Goal: Information Seeking & Learning: Learn about a topic

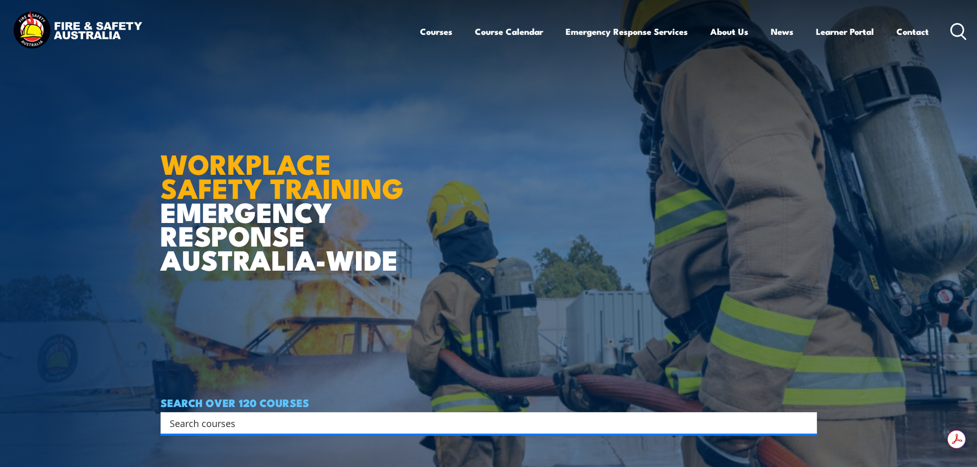
click at [230, 418] on input "Search input" at bounding box center [482, 422] width 625 height 15
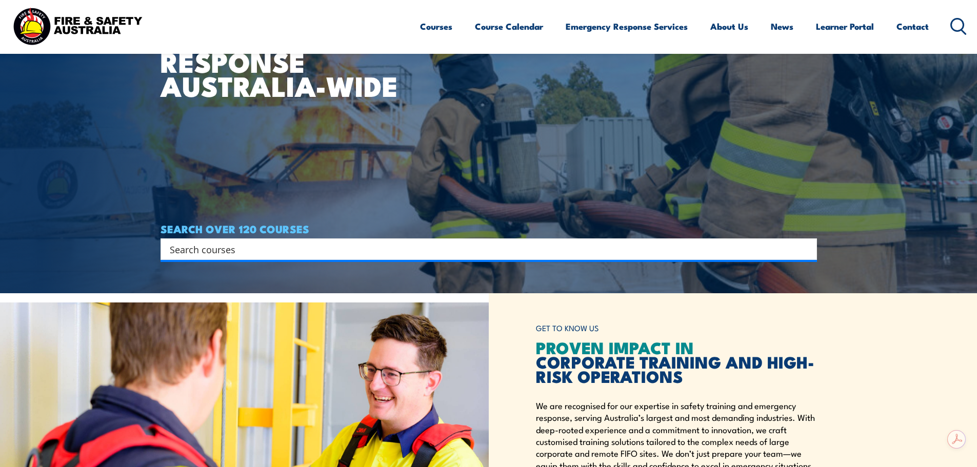
scroll to position [205, 0]
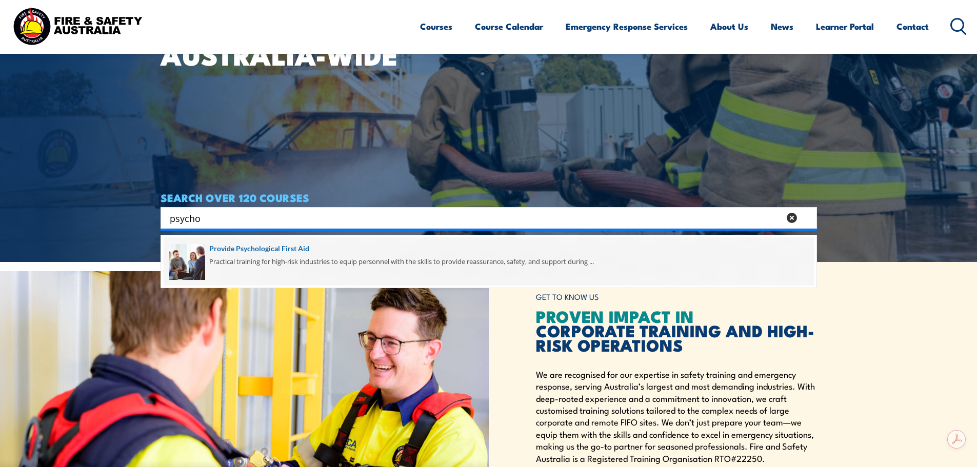
type input "psycho"
click at [240, 246] on span at bounding box center [489, 261] width 650 height 48
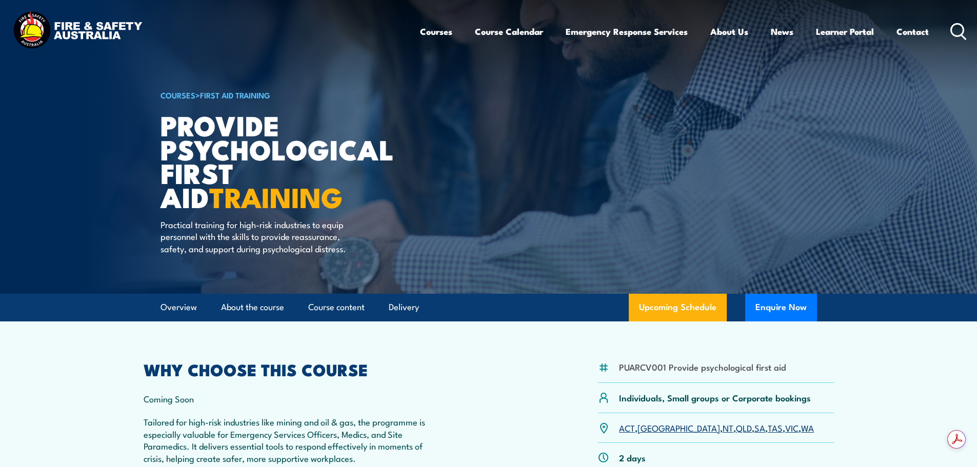
click at [958, 25] on icon at bounding box center [958, 31] width 16 height 17
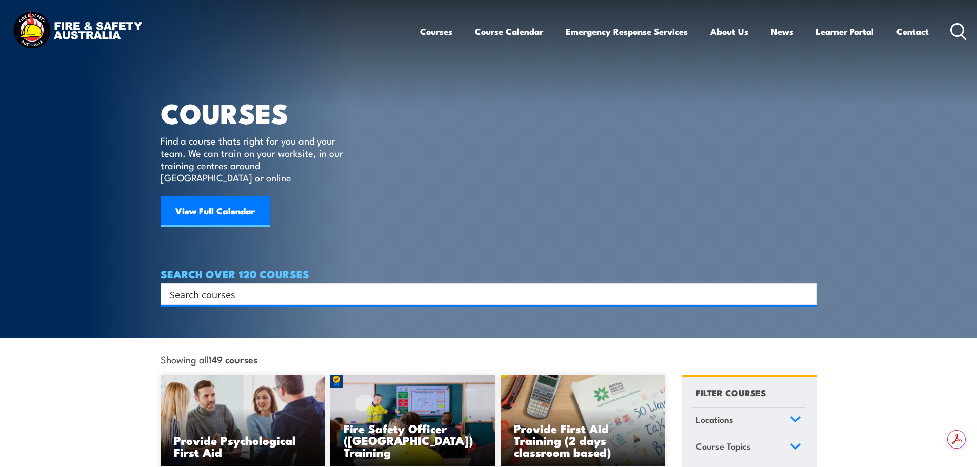
click at [190, 287] on input "Search input" at bounding box center [482, 294] width 625 height 15
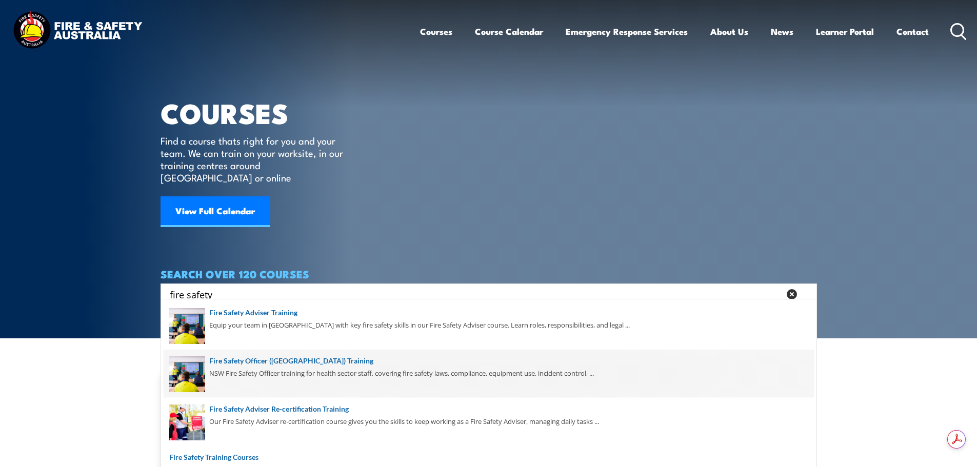
type input "fire safety"
click at [296, 361] on span at bounding box center [489, 374] width 650 height 48
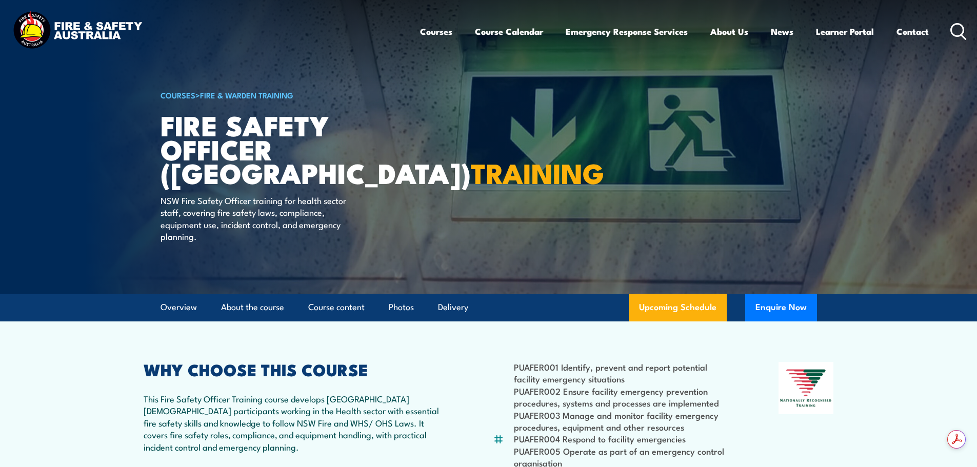
click at [957, 34] on icon at bounding box center [958, 31] width 16 height 17
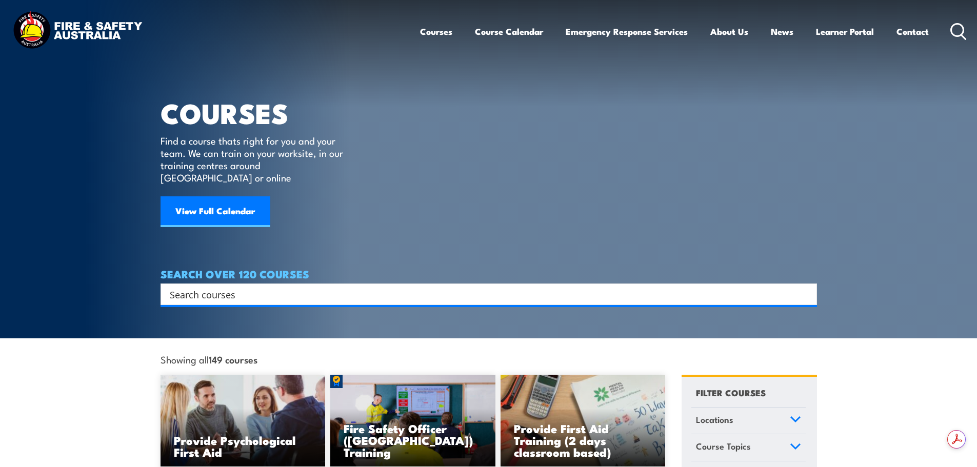
click at [205, 287] on input "Search input" at bounding box center [482, 294] width 625 height 15
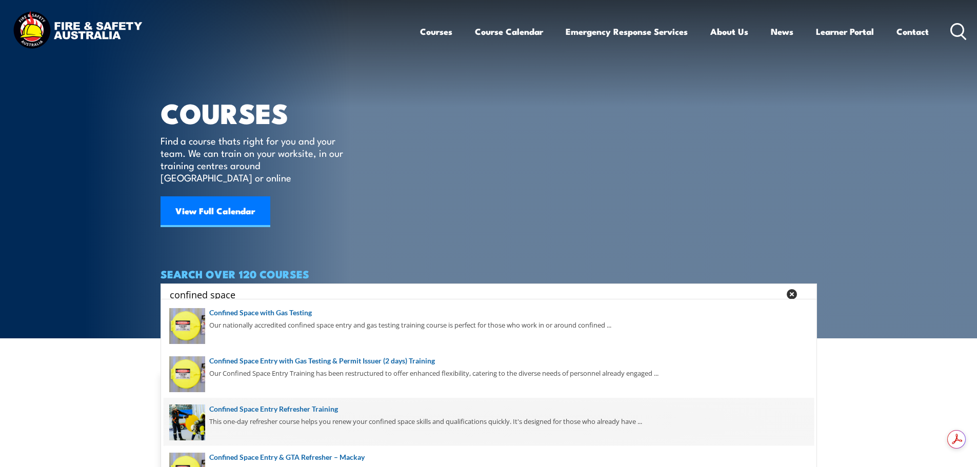
type input "confined space"
click at [293, 407] on span at bounding box center [489, 422] width 650 height 48
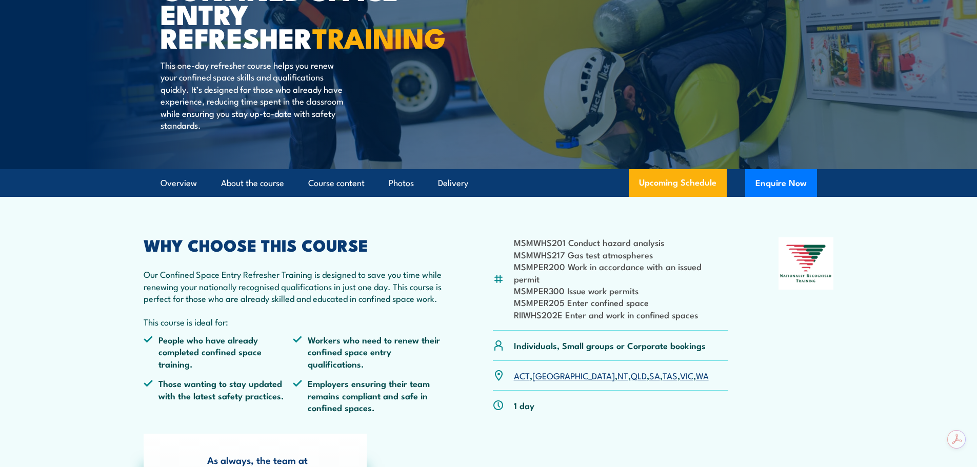
scroll to position [154, 0]
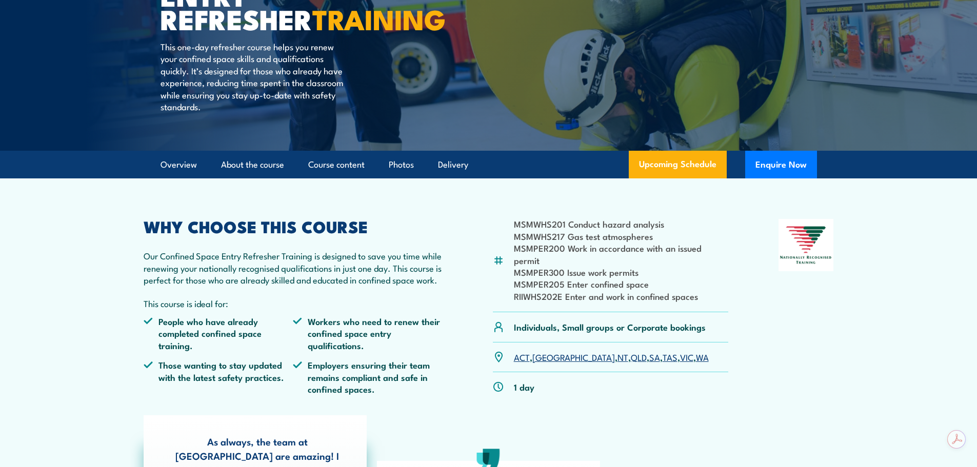
click at [631, 351] on link "QLD" at bounding box center [639, 357] width 16 height 12
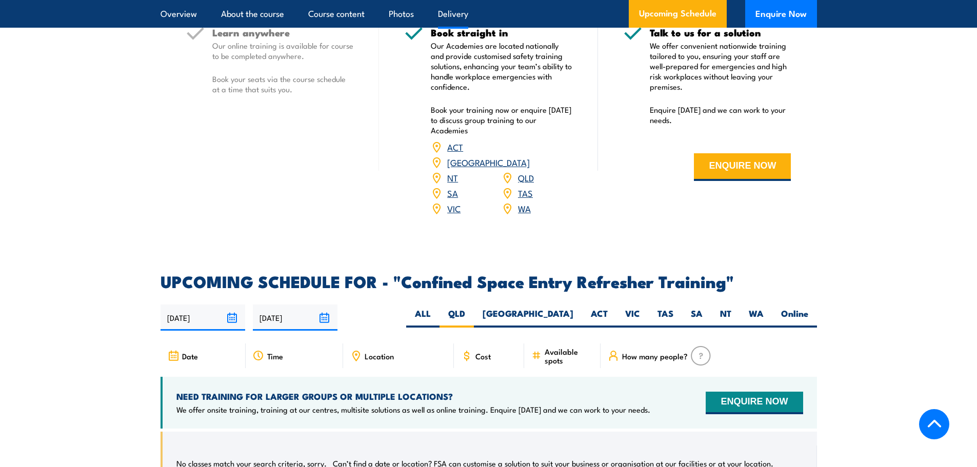
scroll to position [1459, 0]
